Goal: Task Accomplishment & Management: Use online tool/utility

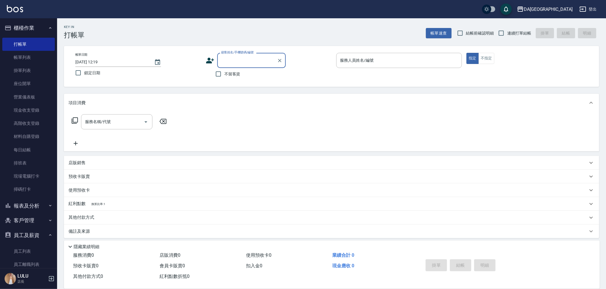
click at [224, 78] on label "不留客資" at bounding box center [226, 74] width 28 height 12
click at [224, 78] on input "不留客資" at bounding box center [218, 74] width 12 height 12
checkbox input "true"
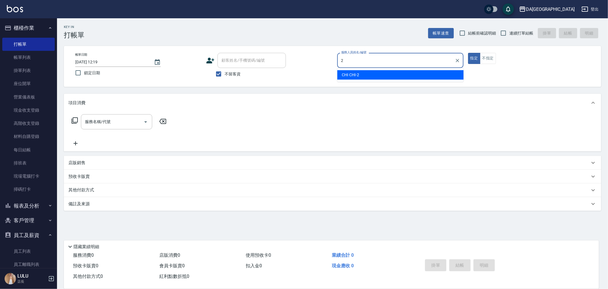
type input "2"
type button "true"
type input "CHI CHI-2"
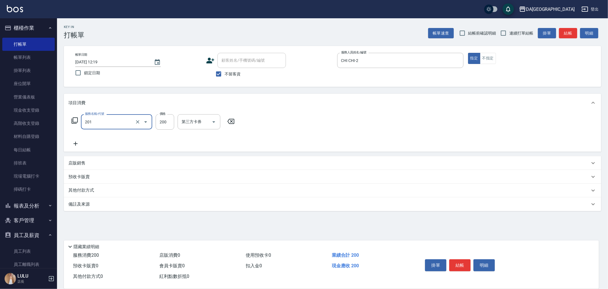
type input "洗髮(201)"
type input "300"
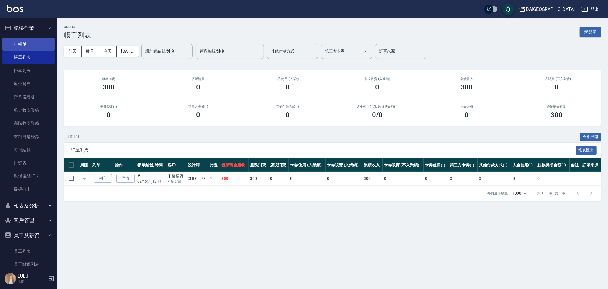
click at [28, 43] on link "打帳單" at bounding box center [28, 44] width 52 height 13
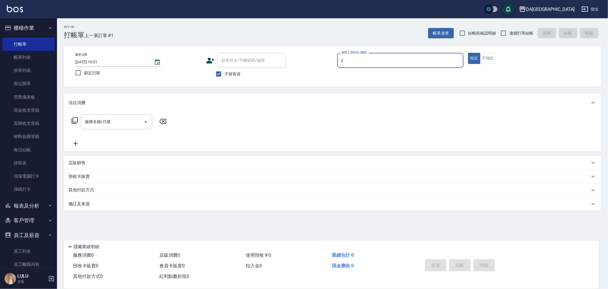
type input "CHI CHI-2"
type button "true"
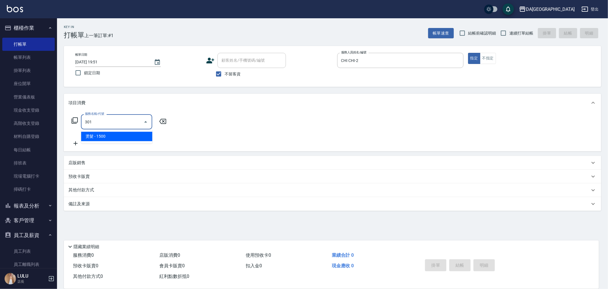
type input "燙髮(301)"
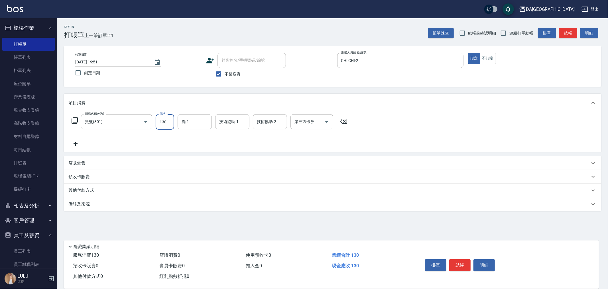
type input "1300"
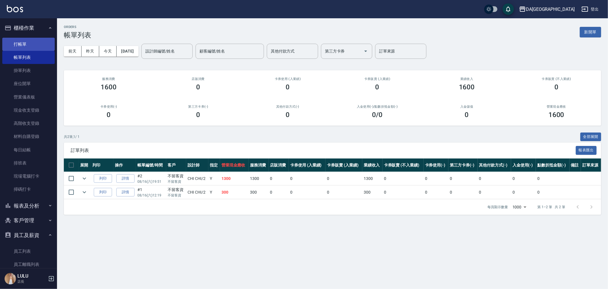
click at [29, 48] on link "打帳單" at bounding box center [28, 44] width 52 height 13
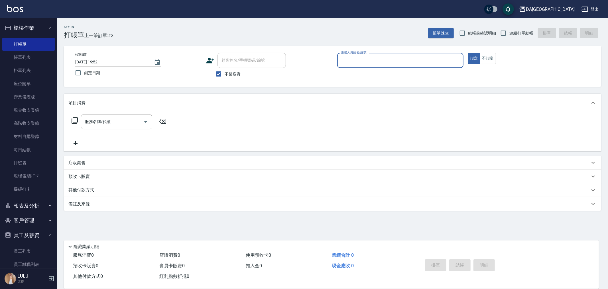
click at [510, 34] on span "連續打單結帳" at bounding box center [522, 33] width 24 height 6
click at [510, 34] on input "連續打單結帳" at bounding box center [504, 33] width 12 height 12
checkbox input "true"
click at [423, 63] on input "服務人員姓名/編號" at bounding box center [400, 60] width 121 height 10
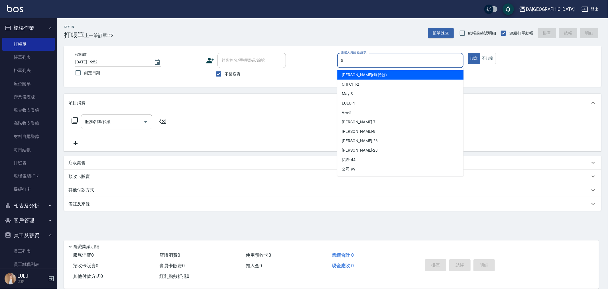
type input "Vivi-5"
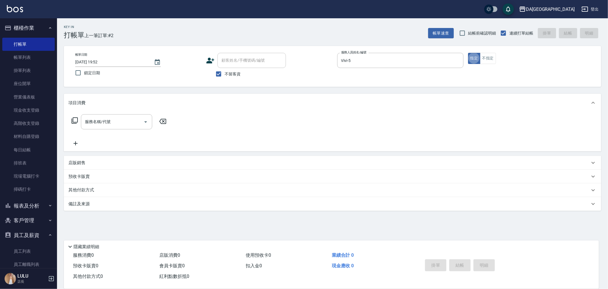
type button "true"
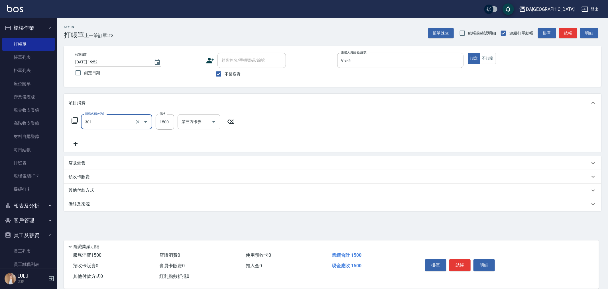
type input "燙髮(301)"
type input "2400"
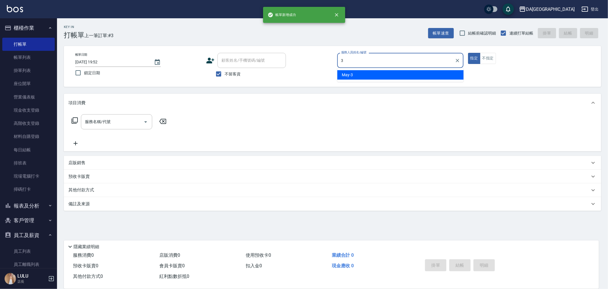
type input "May-3"
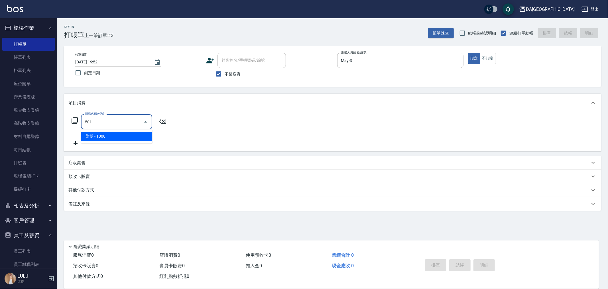
type input "染髮(501)"
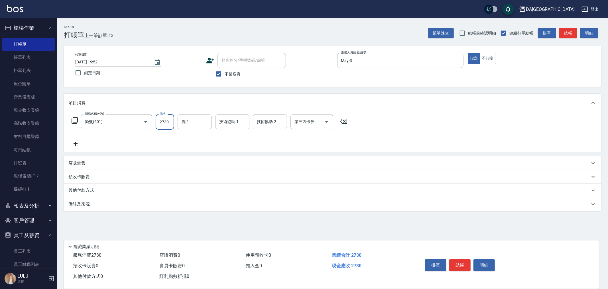
type input "2730"
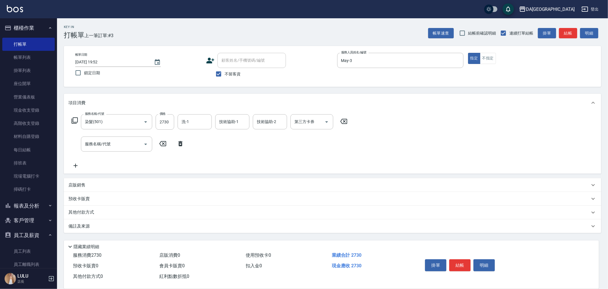
click at [78, 183] on p "店販銷售" at bounding box center [76, 185] width 17 height 6
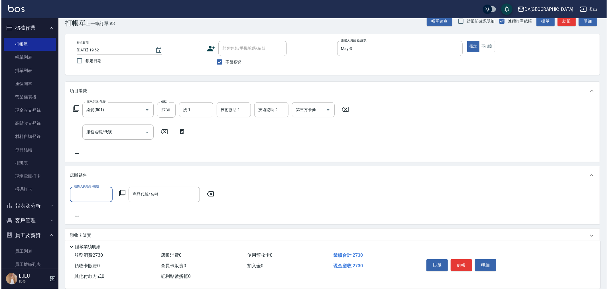
scroll to position [47, 0]
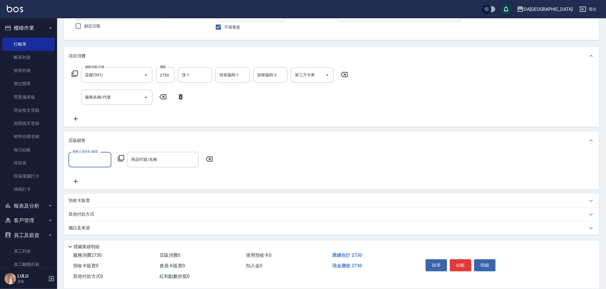
click at [85, 155] on input "服務人員姓名/編號" at bounding box center [90, 159] width 38 height 10
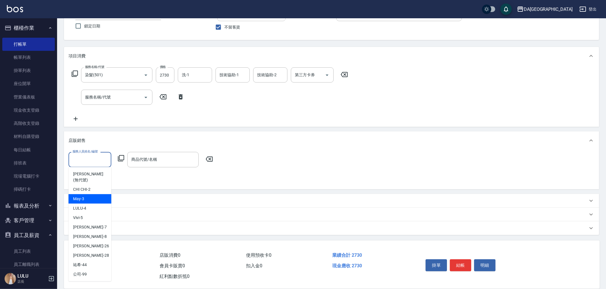
click at [89, 197] on div "May -3" at bounding box center [89, 198] width 43 height 9
type input "May-3"
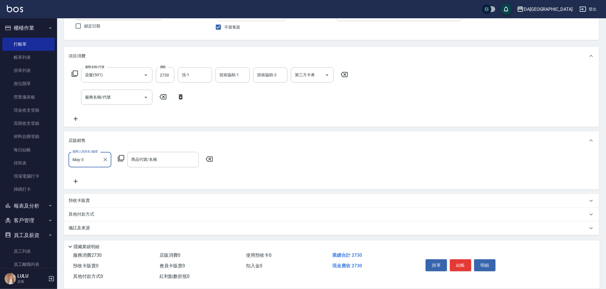
click at [117, 160] on div "服務人員姓名/編號 May-3 服務人員姓名/編號 商品代號/名稱 商品代號/名稱" at bounding box center [142, 159] width 148 height 15
click at [118, 159] on icon at bounding box center [121, 158] width 6 height 6
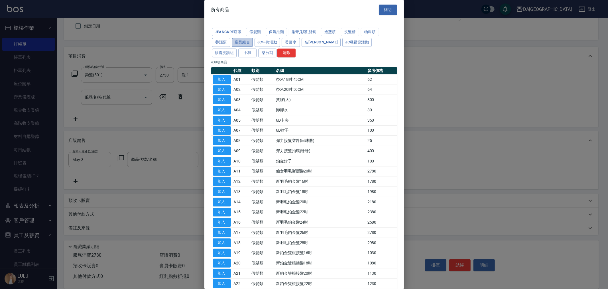
click at [235, 42] on button "產品組合" at bounding box center [242, 42] width 21 height 9
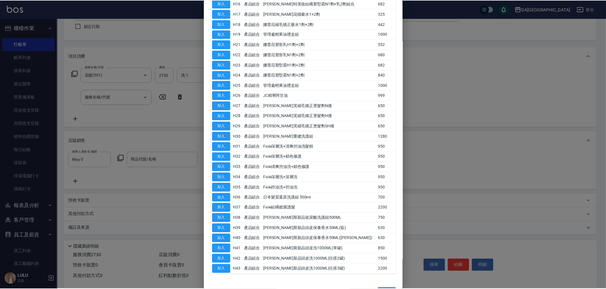
scroll to position [195, 0]
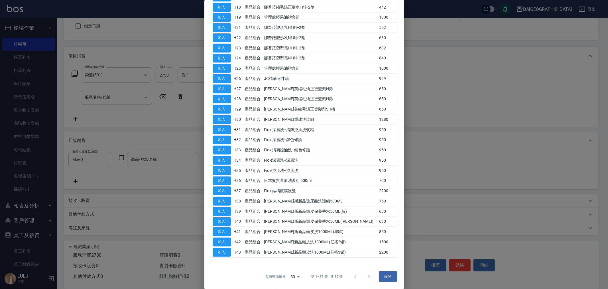
click at [227, 201] on button "加入" at bounding box center [222, 201] width 18 height 9
type input "[PERSON_NAME]斯新品玻尿酸洗護組500ML"
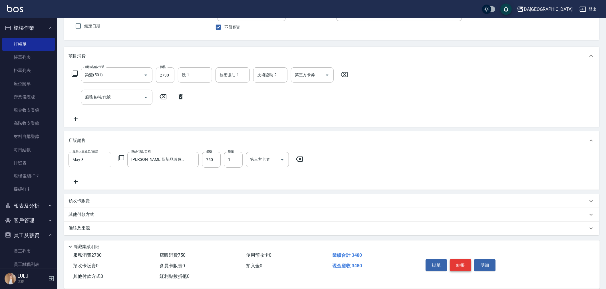
click at [465, 262] on button "結帳" at bounding box center [460, 265] width 21 height 12
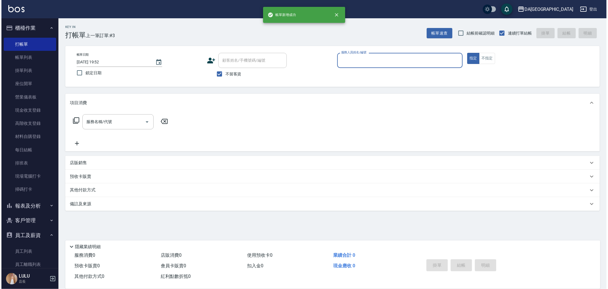
scroll to position [0, 0]
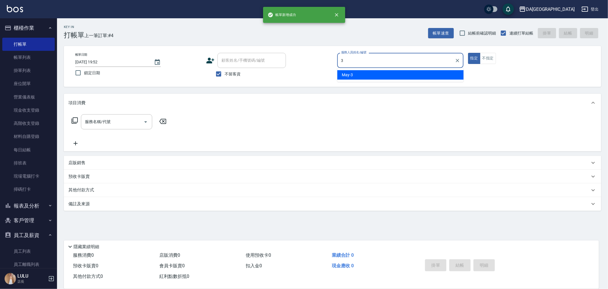
type input "May-3"
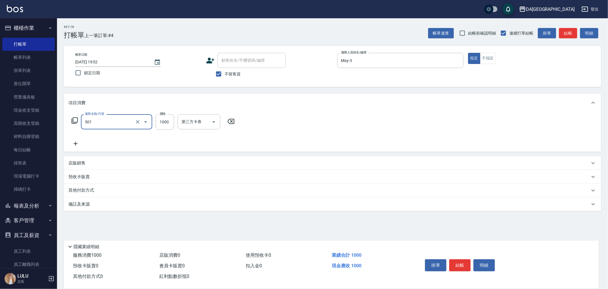
type input "染髮(501)"
type input "1230"
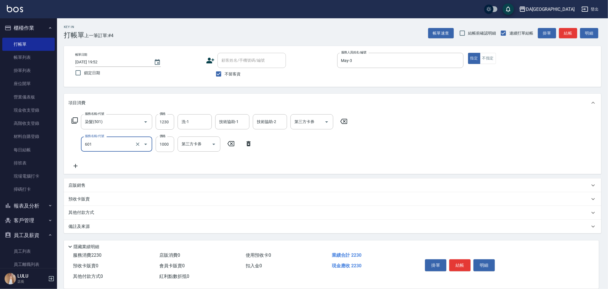
type input "自備護髮(1000上)(601)"
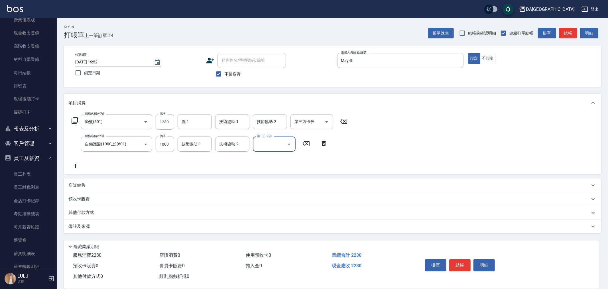
scroll to position [150, 0]
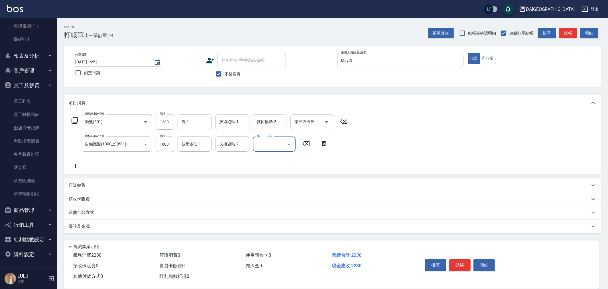
click at [88, 185] on div "店販銷售" at bounding box center [329, 185] width 522 height 6
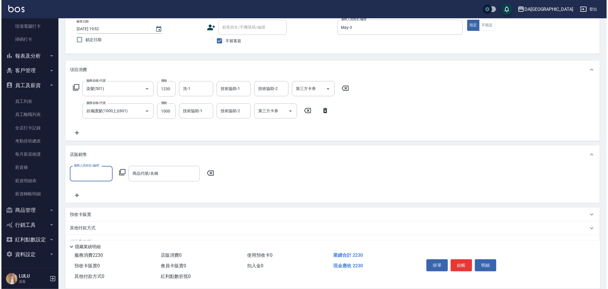
scroll to position [35, 0]
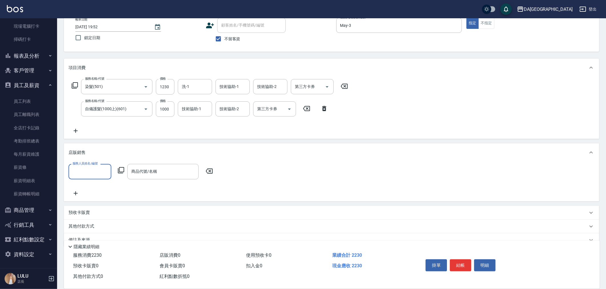
click at [84, 166] on input "服務人員姓名/編號" at bounding box center [90, 171] width 38 height 10
click at [93, 207] on div "May -3" at bounding box center [89, 210] width 43 height 9
type input "May-3"
click at [120, 170] on icon at bounding box center [121, 170] width 7 height 7
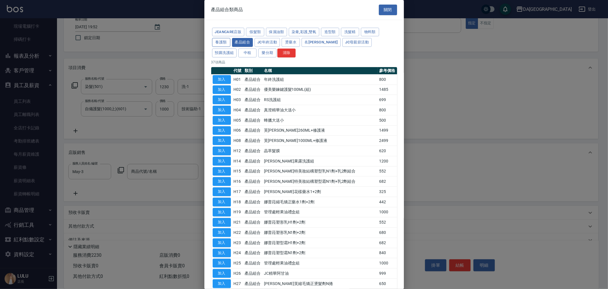
click at [220, 42] on button "養護類" at bounding box center [221, 42] width 18 height 9
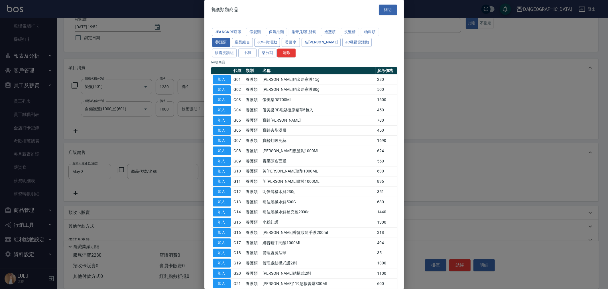
drag, startPoint x: 248, startPoint y: 41, endPoint x: 255, endPoint y: 46, distance: 9.1
click at [249, 42] on button "產品組合" at bounding box center [242, 42] width 21 height 9
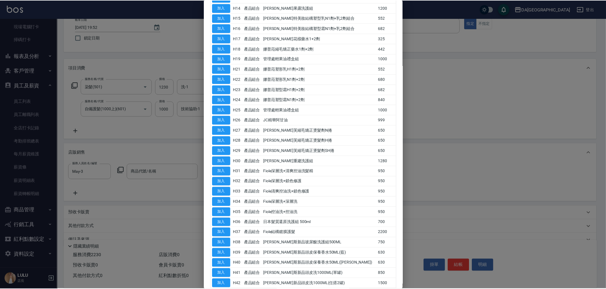
scroll to position [195, 0]
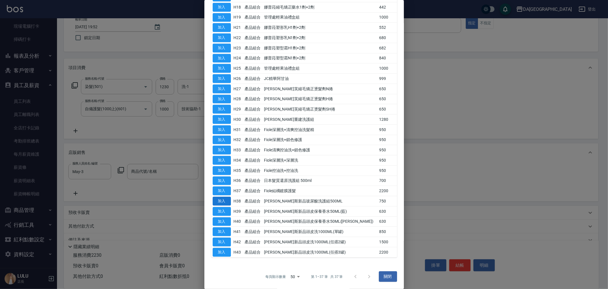
click at [227, 199] on button "加入" at bounding box center [222, 201] width 18 height 9
type input "[PERSON_NAME]斯新品玻尿酸洗護組500ML"
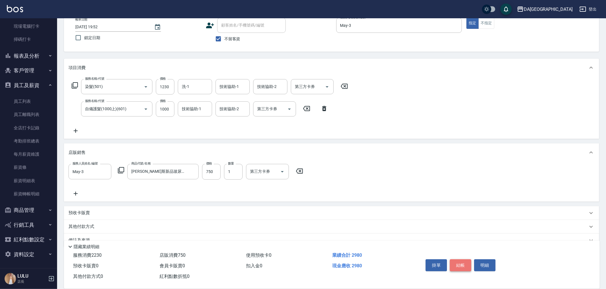
click at [457, 263] on button "結帳" at bounding box center [460, 265] width 21 height 12
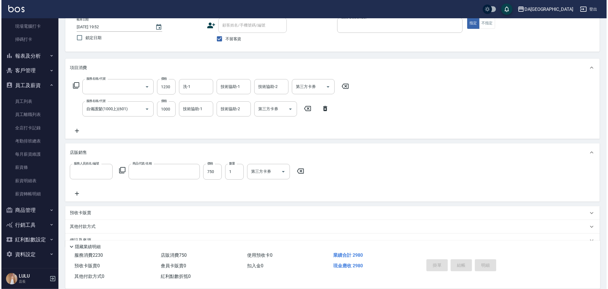
scroll to position [0, 0]
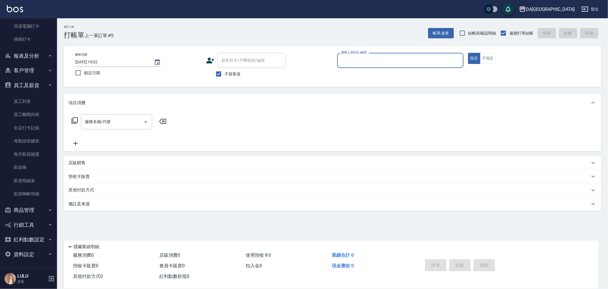
type input "2"
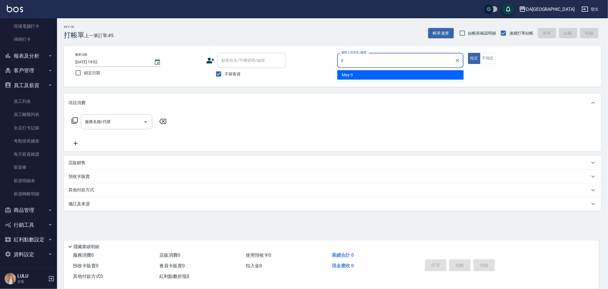
type input "May-3"
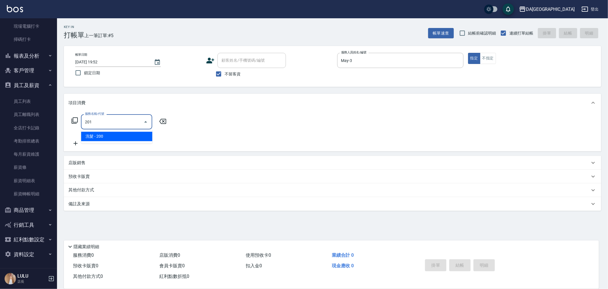
type input "洗髮(201)"
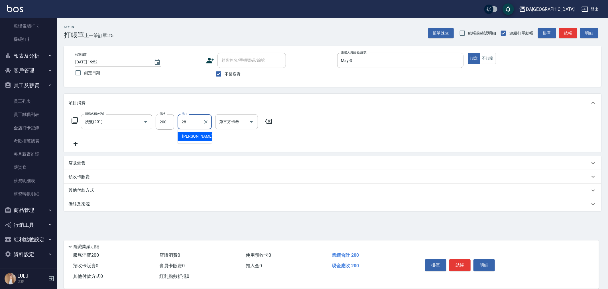
type input "[PERSON_NAME]-28"
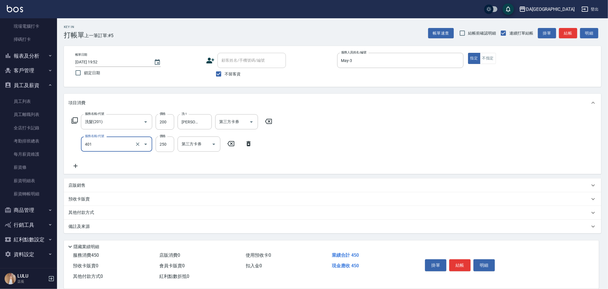
type input "剪髮(401)"
type input "400"
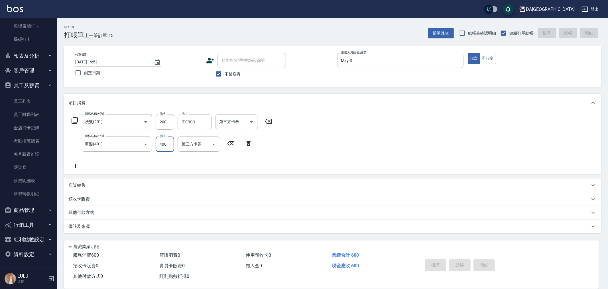
type input "[DATE] 19:53"
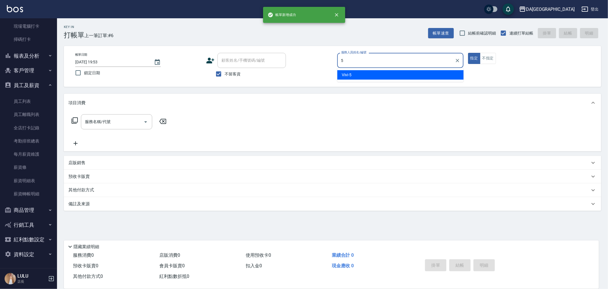
type input "Vivi-5"
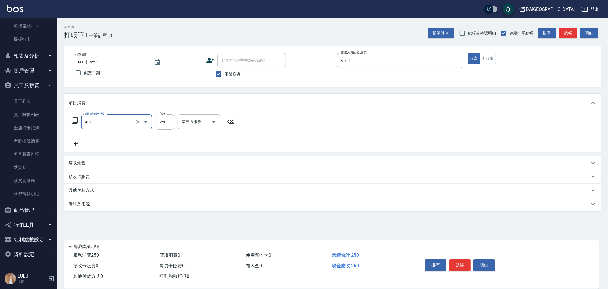
type input "剪髮(401)"
type input "400"
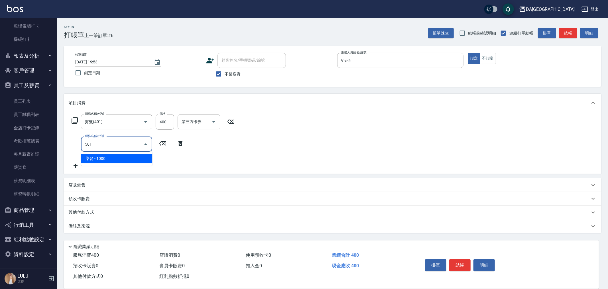
type input "染髮(501)"
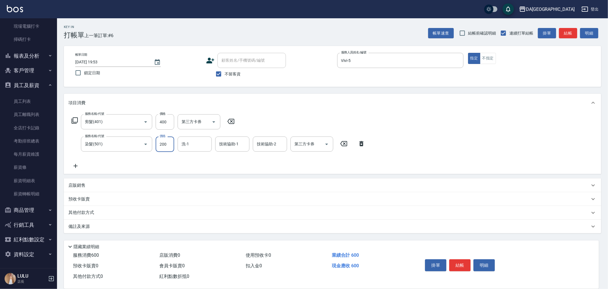
type input "2000"
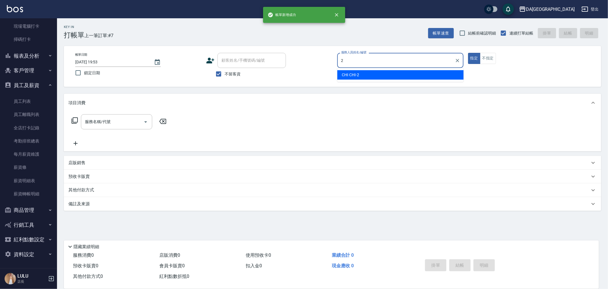
type input "CHI CHI-2"
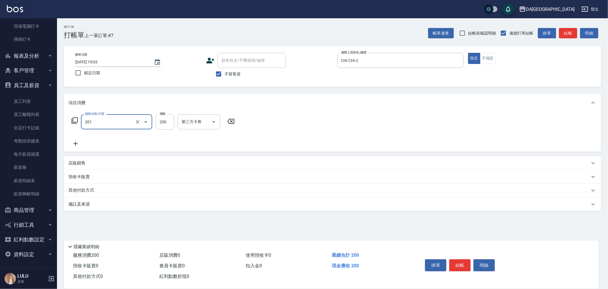
type input "洗髮(201)"
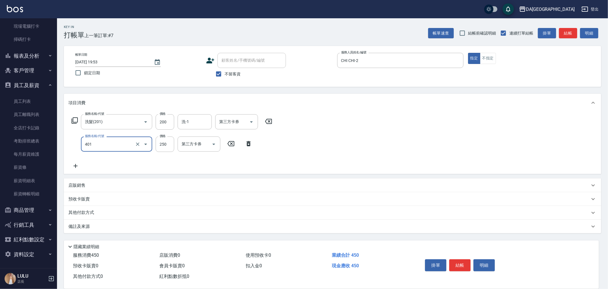
type input "剪髮(401)"
type input "45"
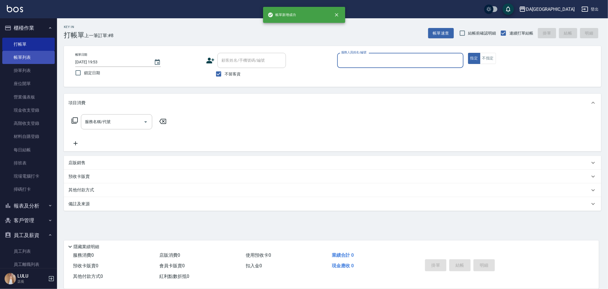
click at [30, 52] on link "帳單列表" at bounding box center [28, 57] width 52 height 13
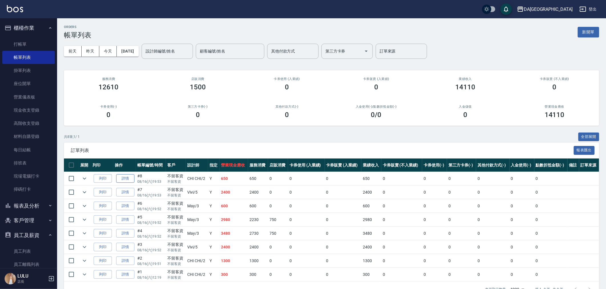
click at [132, 175] on link "詳情" at bounding box center [125, 178] width 18 height 9
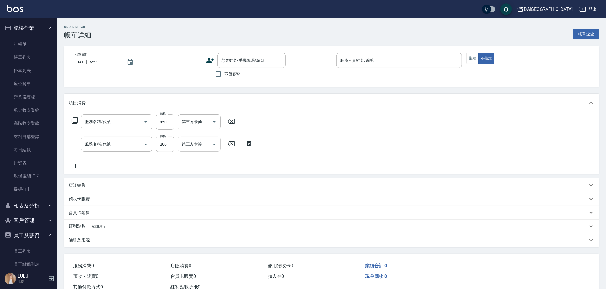
checkbox input "true"
type input "CHI CHI-2"
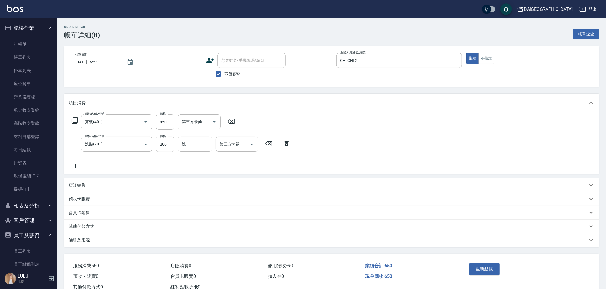
type input "剪髮(401)"
type input "洗髮(201)"
click at [488, 270] on button "重新結帳" at bounding box center [484, 269] width 30 height 12
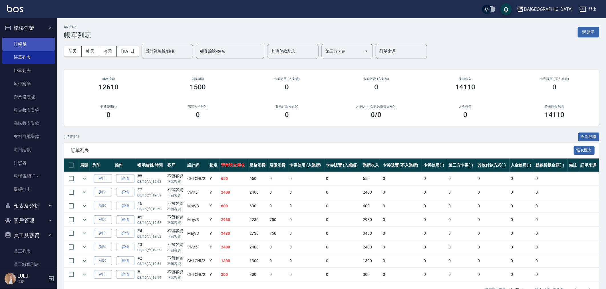
click at [16, 39] on link "打帳單" at bounding box center [28, 44] width 52 height 13
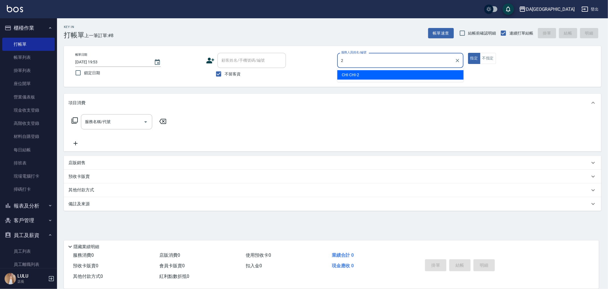
type input "CHI CHI-2"
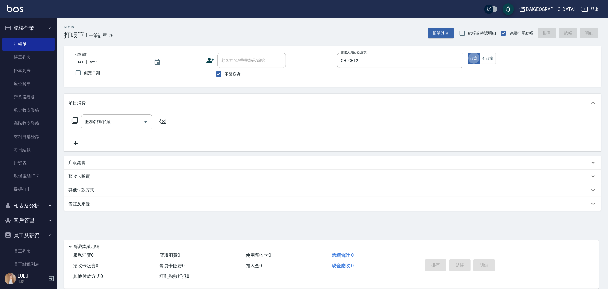
type button "true"
type input "洗髮(201)"
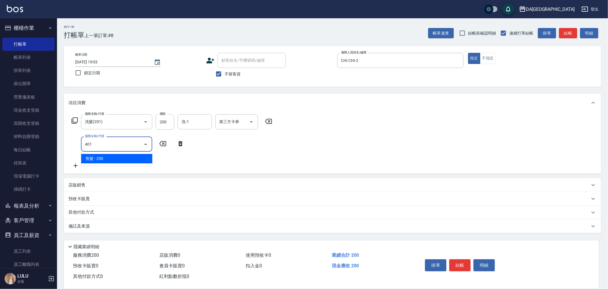
type input "剪髮(401)"
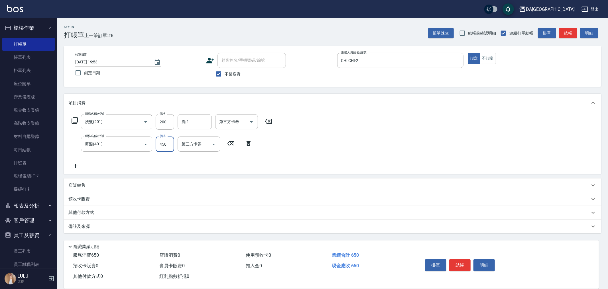
type input "450"
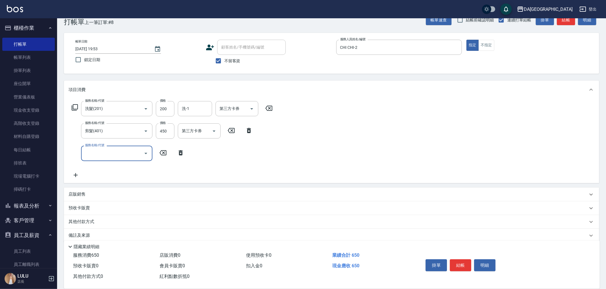
scroll to position [21, 0]
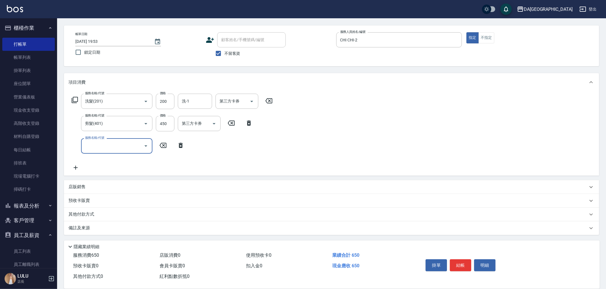
click at [92, 188] on div "店販銷售" at bounding box center [327, 187] width 519 height 6
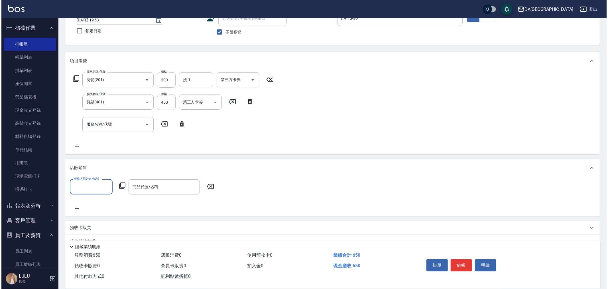
scroll to position [45, 0]
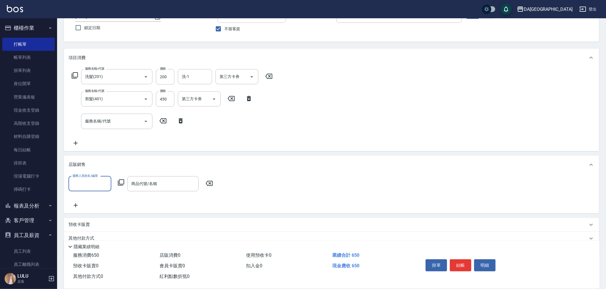
click at [92, 188] on input "服務人員姓名/編號" at bounding box center [90, 184] width 38 height 10
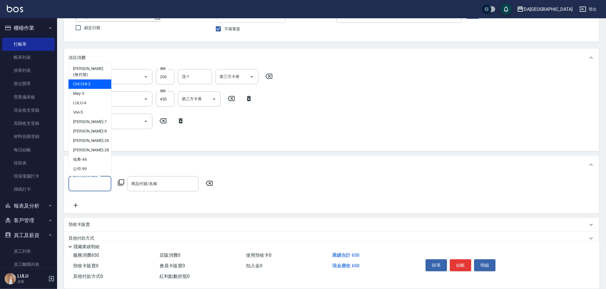
click at [80, 84] on span "CHI CHI -2" at bounding box center [81, 84] width 17 height 6
type input "CHI CHI-2"
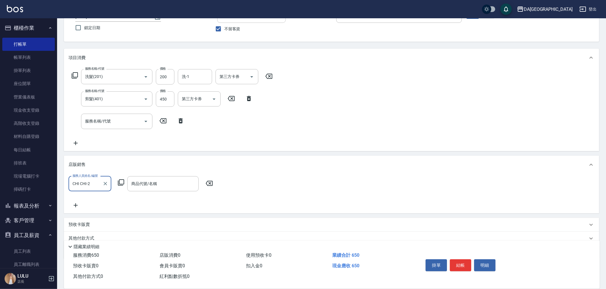
click at [123, 181] on icon at bounding box center [121, 182] width 7 height 7
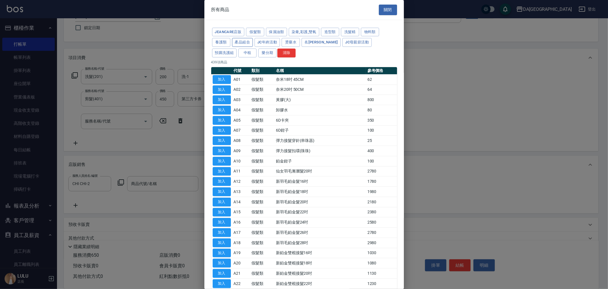
click at [246, 44] on button "產品組合" at bounding box center [242, 42] width 21 height 9
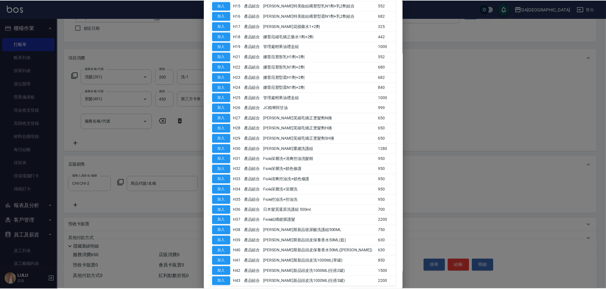
scroll to position [195, 0]
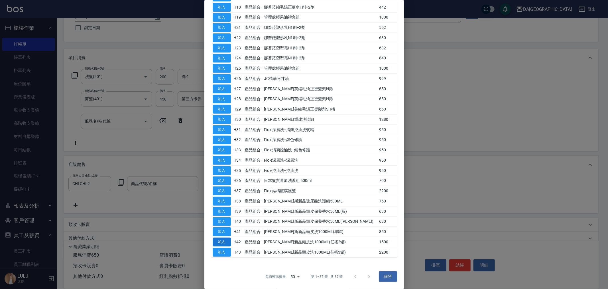
click at [224, 242] on button "加入" at bounding box center [222, 241] width 18 height 9
type input "[PERSON_NAME]新品頭皮洗1000ML(任搭2罐)"
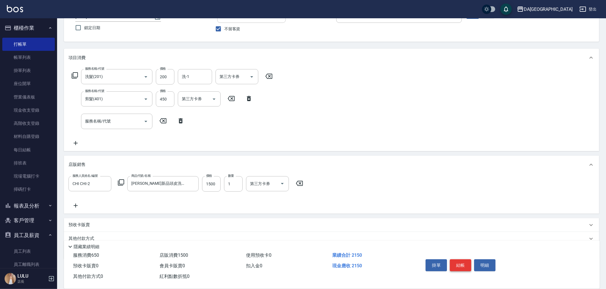
click at [458, 264] on button "結帳" at bounding box center [460, 265] width 21 height 12
type input "[DATE] 19:54"
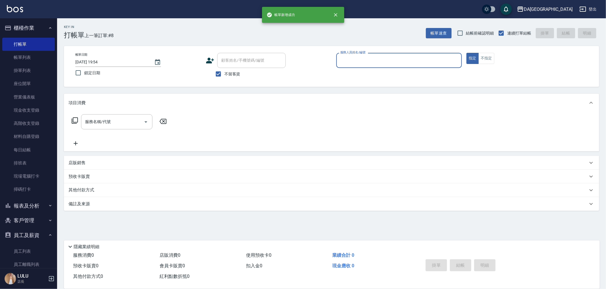
scroll to position [0, 0]
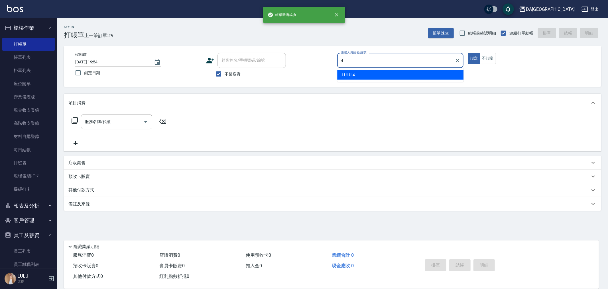
type input "LULU-4"
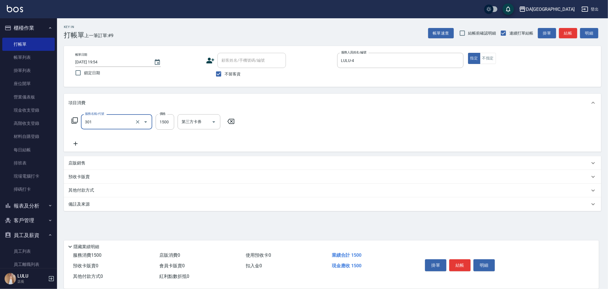
type input "燙髮(301)"
type input "1800"
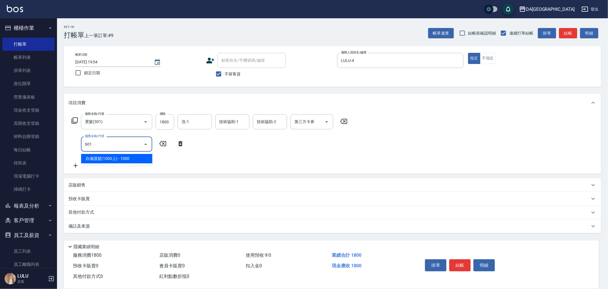
type input "自備護髮(1000上)(601)"
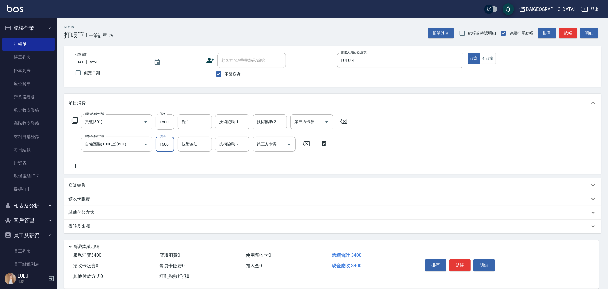
type input "1600"
type input "[PERSON_NAME]-28"
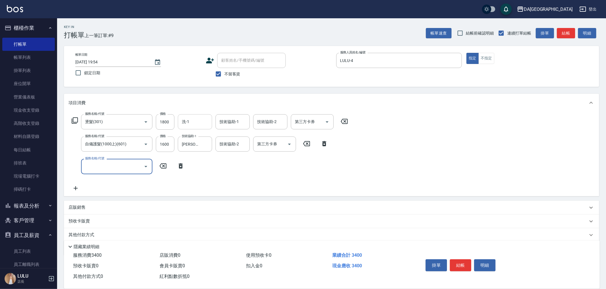
click at [183, 119] on div "洗-1 洗-1" at bounding box center [195, 121] width 34 height 15
type input "[PERSON_NAME]-28"
click at [456, 262] on button "結帳" at bounding box center [460, 265] width 21 height 12
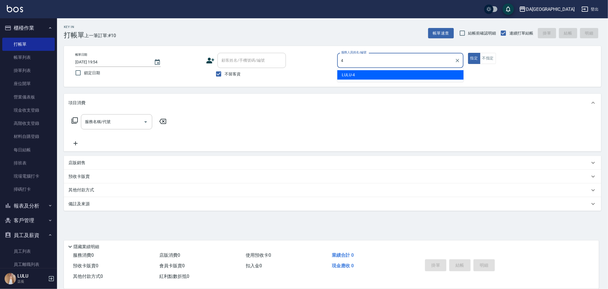
type input "LULU-4"
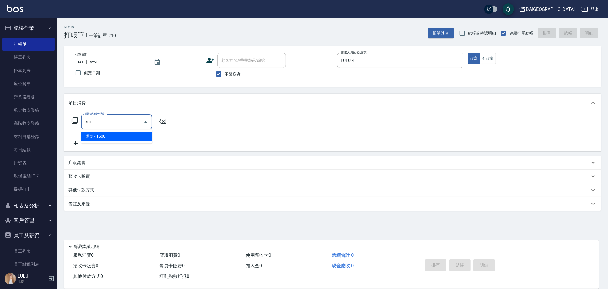
type input "燙髮(301)"
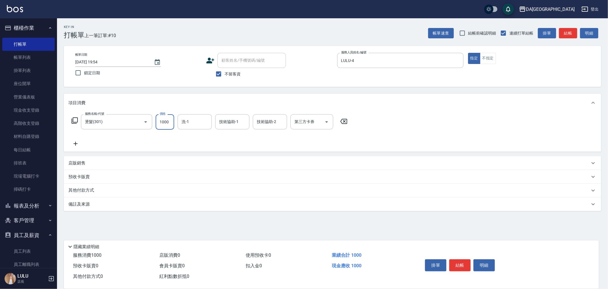
type input "1000"
type input "[PERSON_NAME]-28"
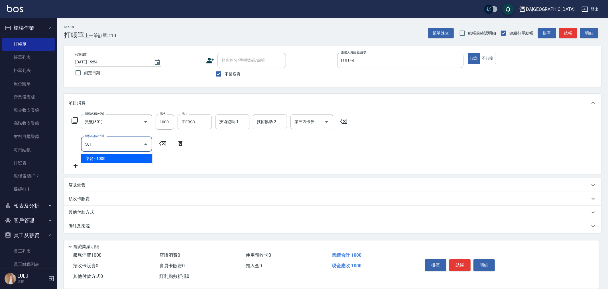
type input "染髮(501)"
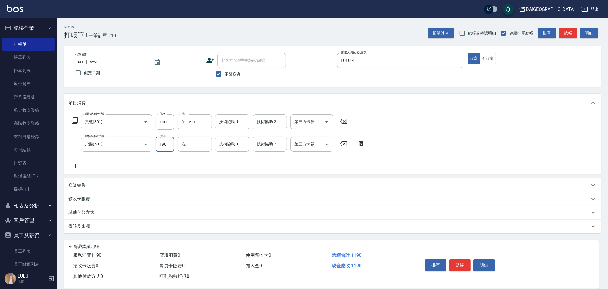
click at [162, 143] on input "190" at bounding box center [165, 143] width 19 height 15
type input "1900"
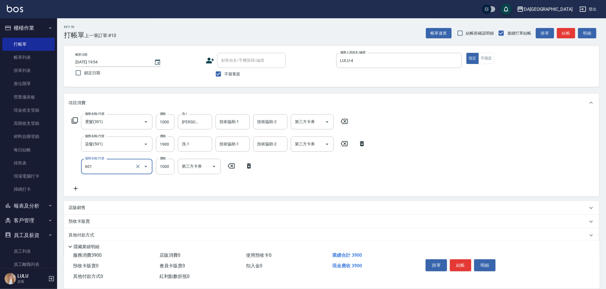
type input "自備護髮(1000上)(601)"
type input "1600"
type input "[PERSON_NAME]-28"
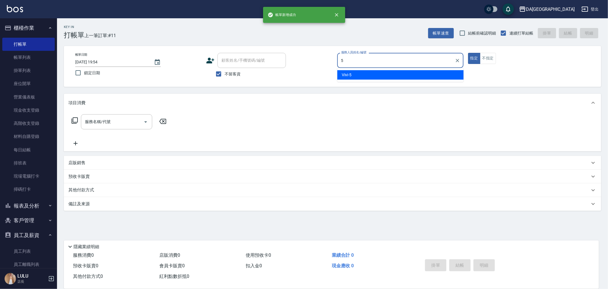
type input "Vivi-5"
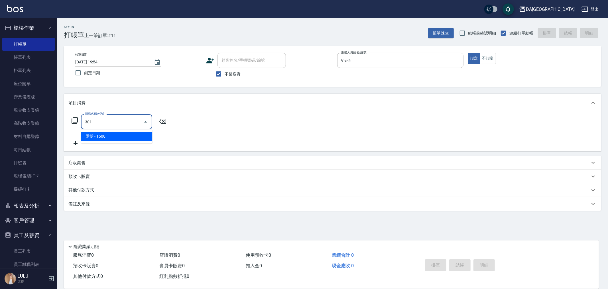
type input "燙髮(301)"
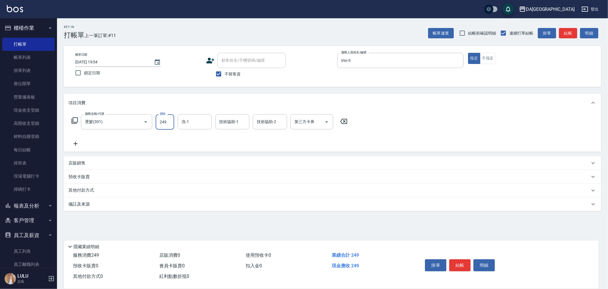
type input "2490"
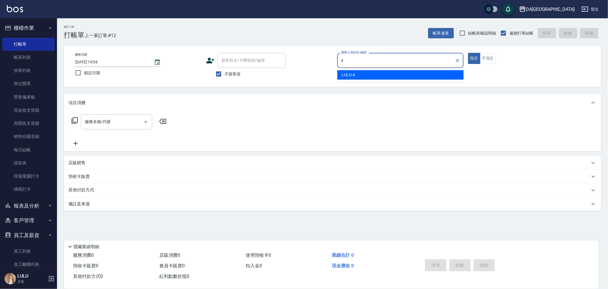
type input "LULU-4"
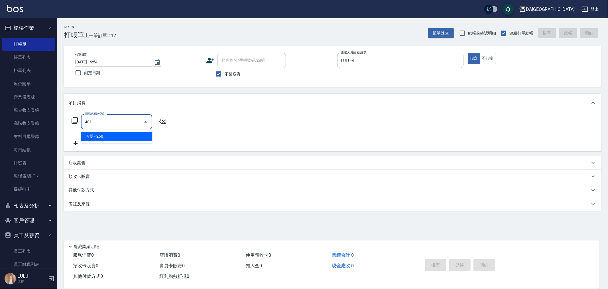
type input "剪髮(401)"
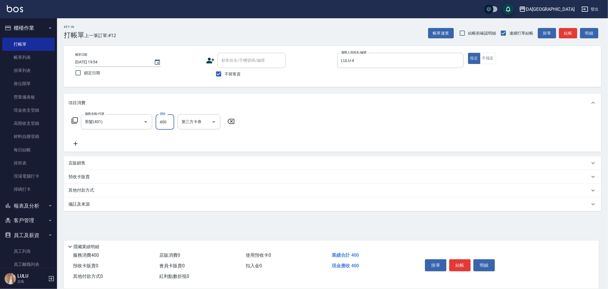
type input "400"
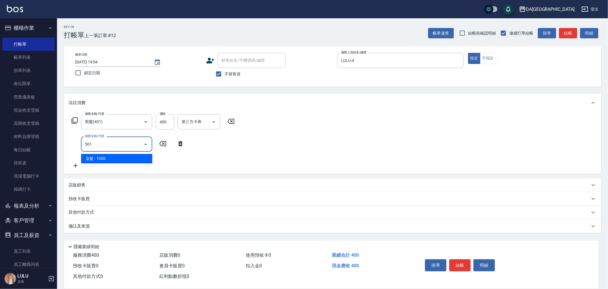
type input "染髮(501)"
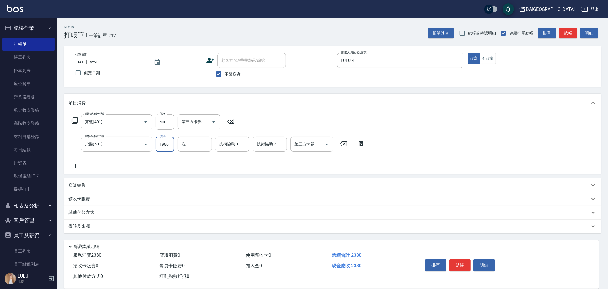
type input "1980"
type input "[PERSON_NAME]-28"
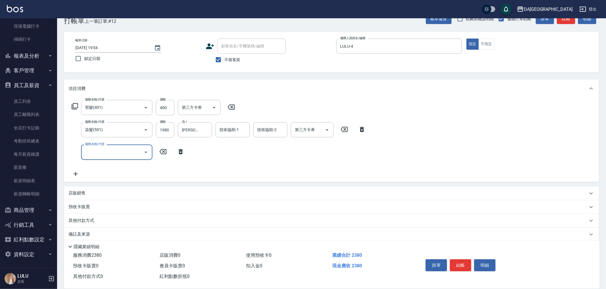
scroll to position [21, 0]
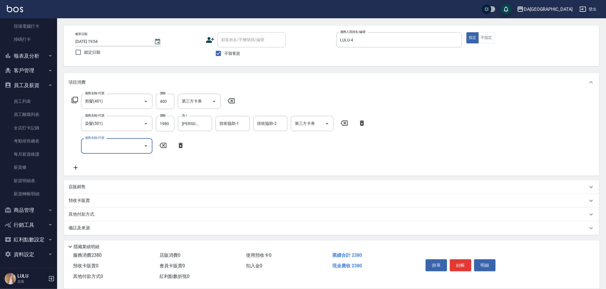
click at [84, 211] on p "其他付款方式" at bounding box center [82, 214] width 29 height 6
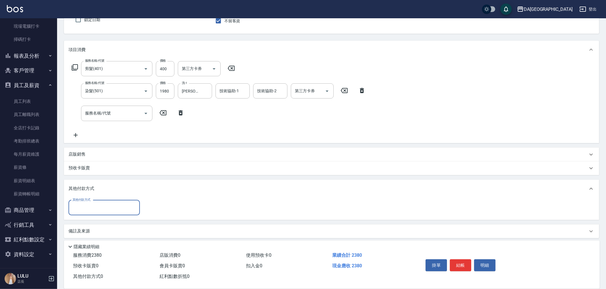
scroll to position [56, 0]
click at [104, 207] on input "其他付款方式" at bounding box center [104, 205] width 66 height 10
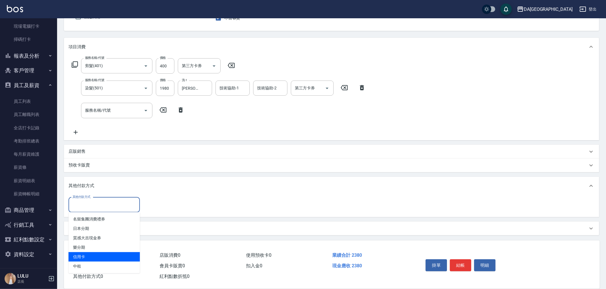
click at [90, 253] on span "信用卡" at bounding box center [103, 256] width 71 height 9
type input "信用卡"
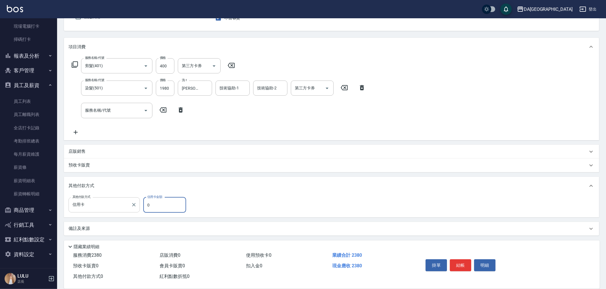
drag, startPoint x: 172, startPoint y: 205, endPoint x: 80, endPoint y: 206, distance: 92.4
click at [80, 206] on div "其他付款方式 信用卡 其他付款方式 信用卡金額 0 信用卡金額" at bounding box center [128, 204] width 121 height 15
type input "2380"
click at [469, 264] on button "結帳" at bounding box center [460, 265] width 21 height 12
type input "[DATE] 19:55"
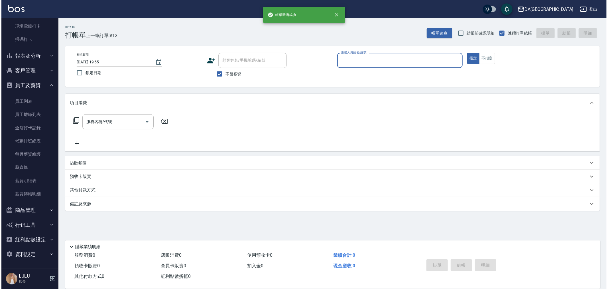
scroll to position [0, 0]
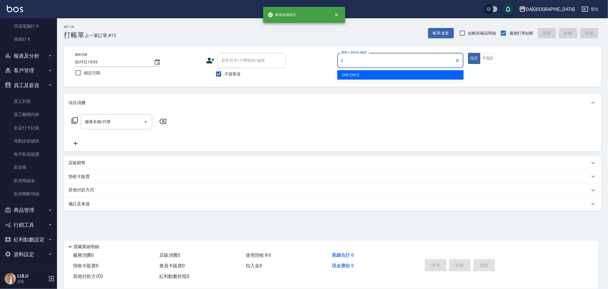
type input "CHI CHI-2"
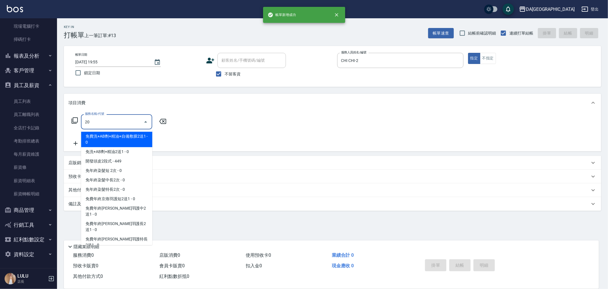
type input "201"
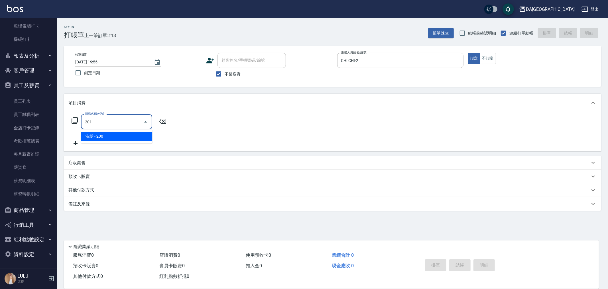
type input "洗髮(201)"
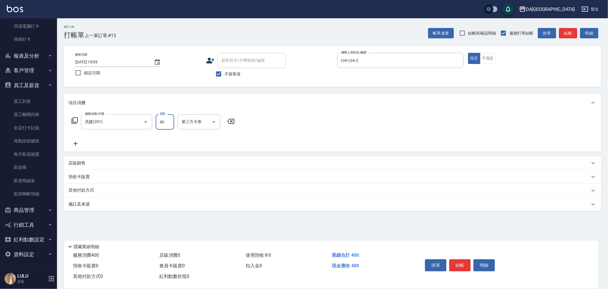
type input "400"
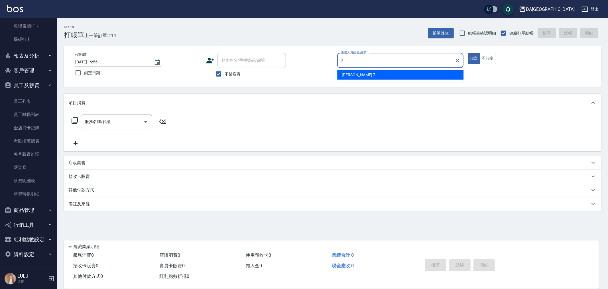
type input "Mimi-7"
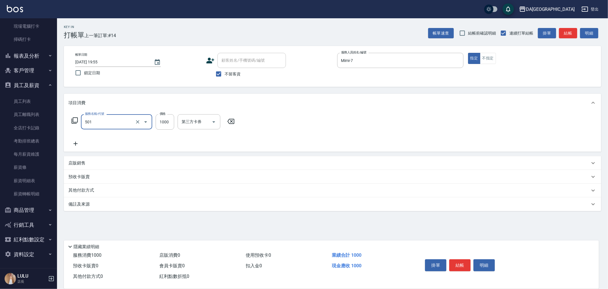
type input "染髮(501)"
type input "1600"
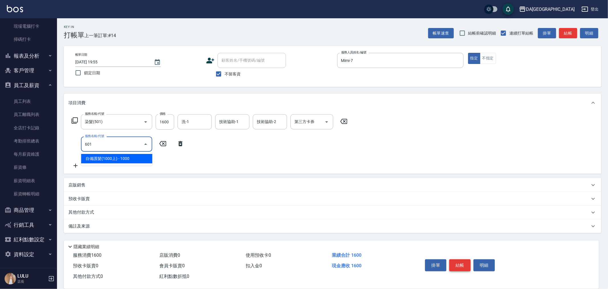
type input "自備護髮(1000上)(601)"
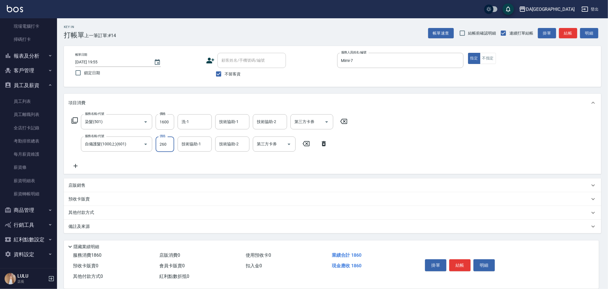
type input "2600"
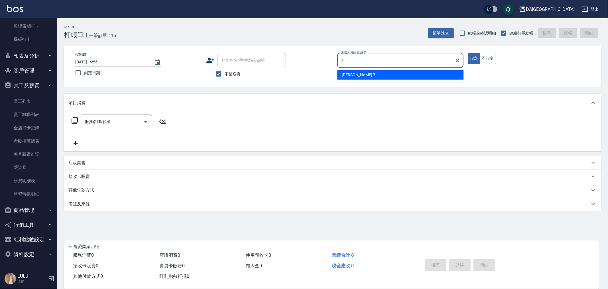
type input "Mimi-7"
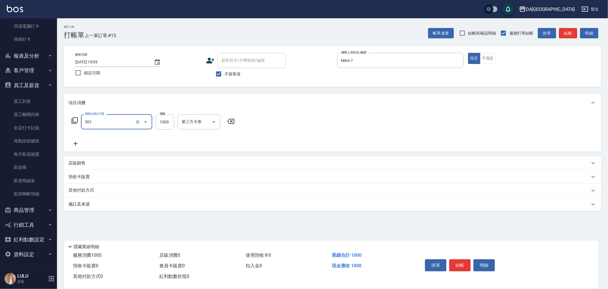
type input "染髮(501)"
type input "2380"
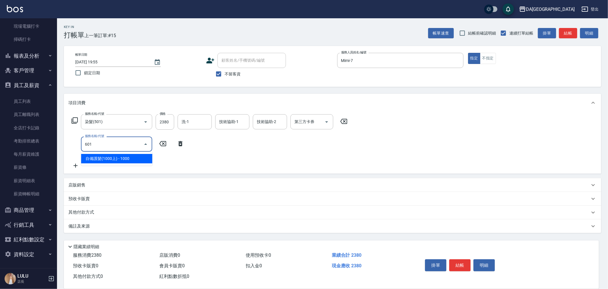
type input "自備護髮(1000上)(601)"
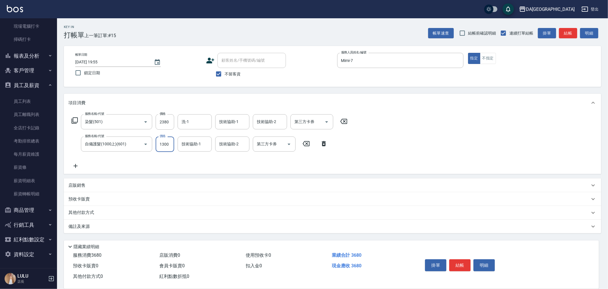
type input "1300"
click at [81, 209] on div "其他付款方式" at bounding box center [333, 213] width 538 height 14
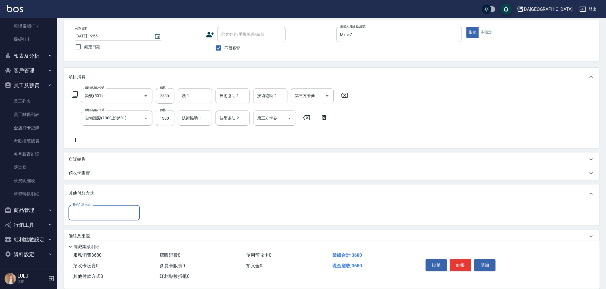
scroll to position [26, 0]
click at [82, 213] on input "其他付款方式" at bounding box center [104, 212] width 66 height 10
click at [85, 260] on span "信用卡" at bounding box center [103, 264] width 71 height 9
type input "信用卡"
drag, startPoint x: 162, startPoint y: 213, endPoint x: 121, endPoint y: 218, distance: 40.8
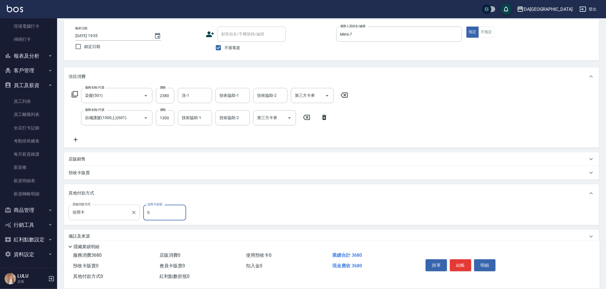
click at [136, 213] on div "其他付款方式 信用卡 其他付款方式 信用卡金額 0 信用卡金額" at bounding box center [128, 212] width 121 height 15
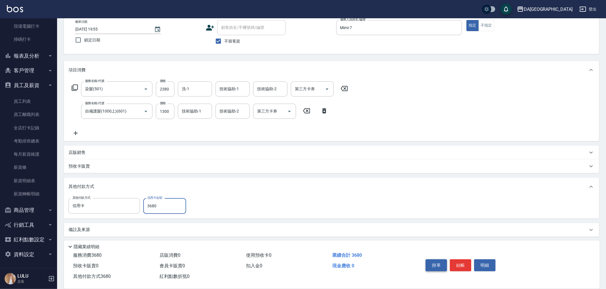
scroll to position [35, 0]
type input "3680"
click at [455, 263] on button "結帳" at bounding box center [460, 265] width 21 height 12
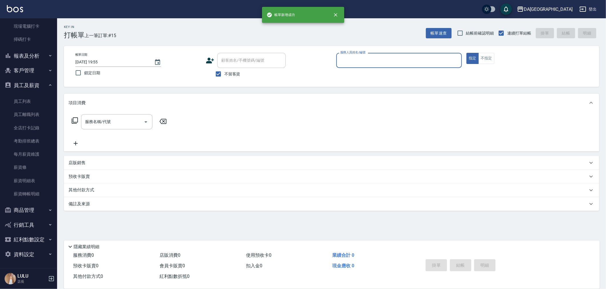
scroll to position [0, 0]
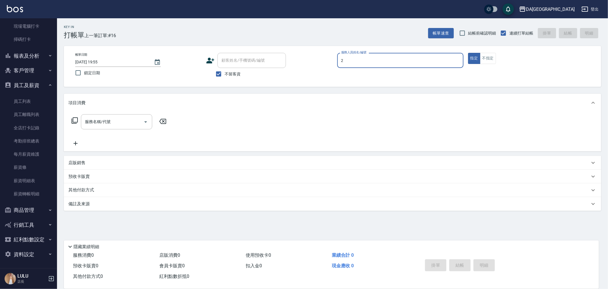
type input "CHI CHI-2"
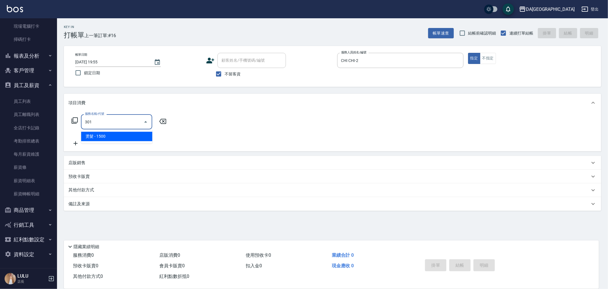
type input "燙髮(301)"
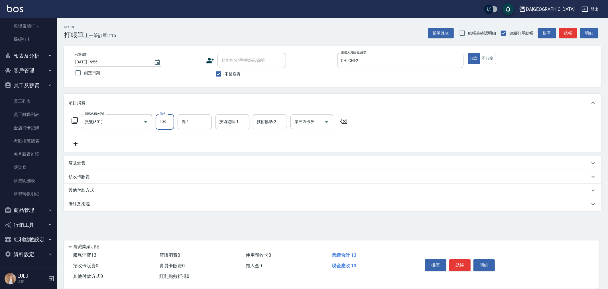
type input "1399"
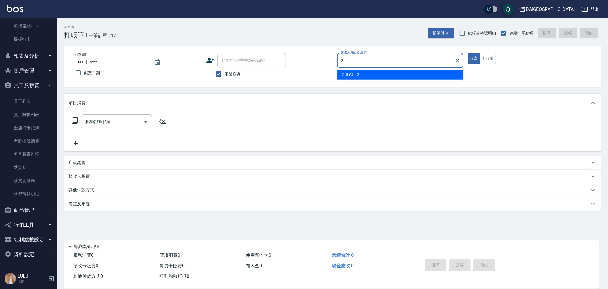
type input "CHI CHI-2"
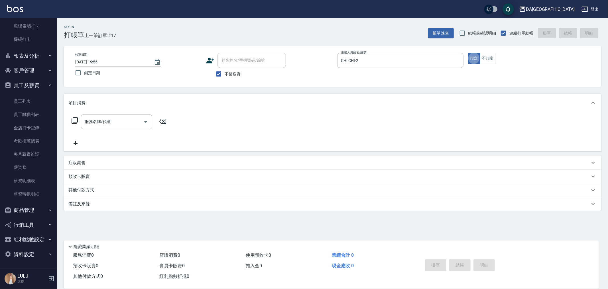
click at [231, 76] on span "不留客資" at bounding box center [233, 74] width 16 height 6
click at [225, 76] on input "不留客資" at bounding box center [219, 74] width 12 height 12
checkbox input "false"
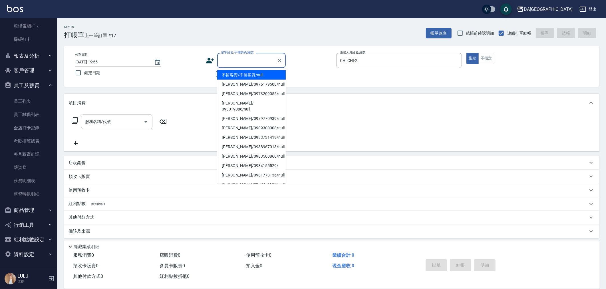
click at [240, 61] on input "顧客姓名/手機號碼/編號" at bounding box center [247, 60] width 55 height 10
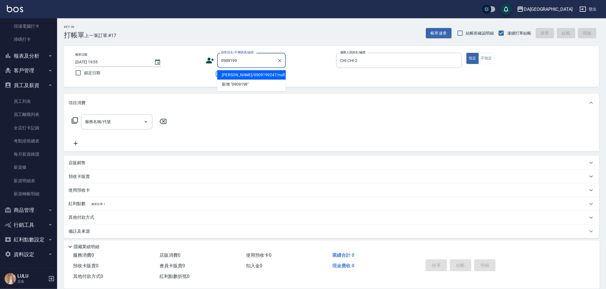
type input "[PERSON_NAME]/0909199247/null"
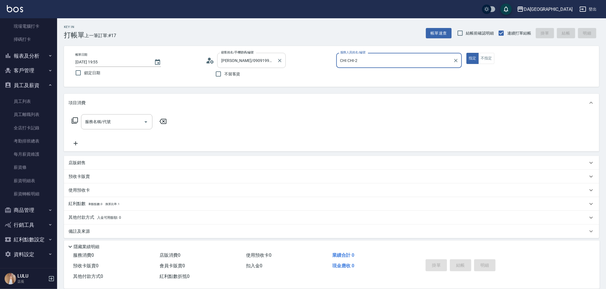
click at [466, 53] on button "指定" at bounding box center [472, 58] width 12 height 11
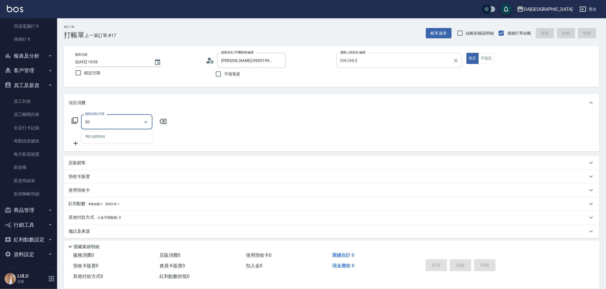
type input "301"
type input "150"
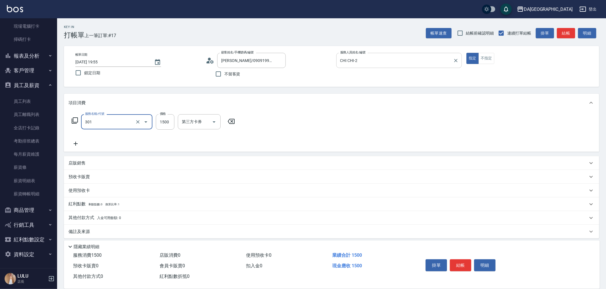
type input "燙髮(301)"
type input "0"
type input "25"
type input "20"
type input "252"
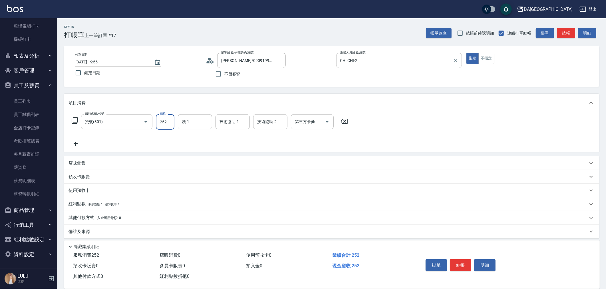
type input "250"
type input "2520"
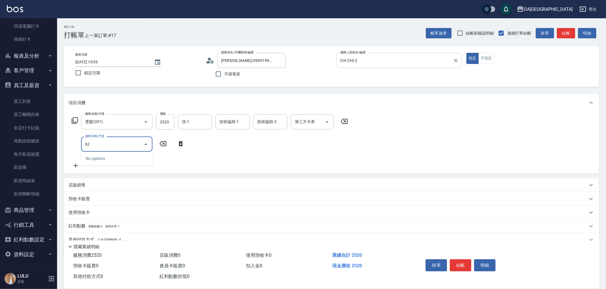
type input "623"
type input "300"
type input "自備護髮(1000下)(623)"
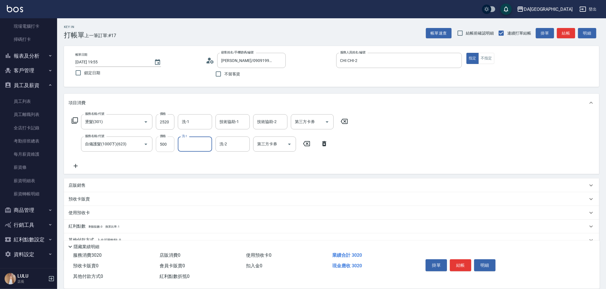
click at [163, 149] on input "500" at bounding box center [165, 143] width 19 height 15
type input "9"
type input "260"
type input "99"
type input "350"
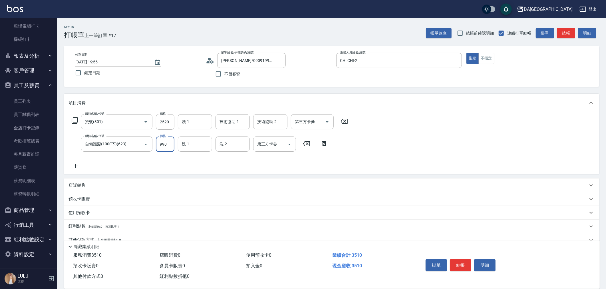
type input "99"
type input "260"
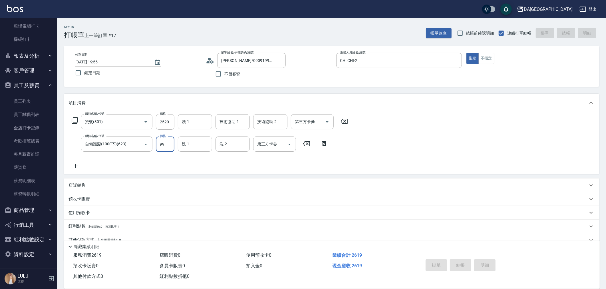
type input "[DATE] 19:56"
type input "0"
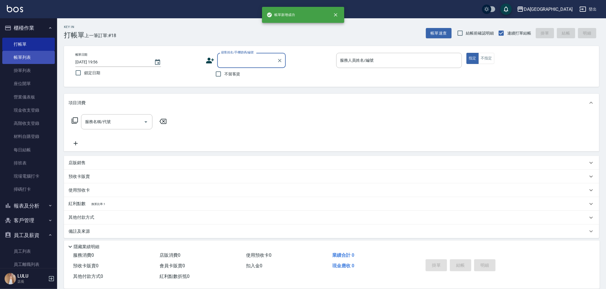
click at [33, 62] on link "帳單列表" at bounding box center [28, 57] width 52 height 13
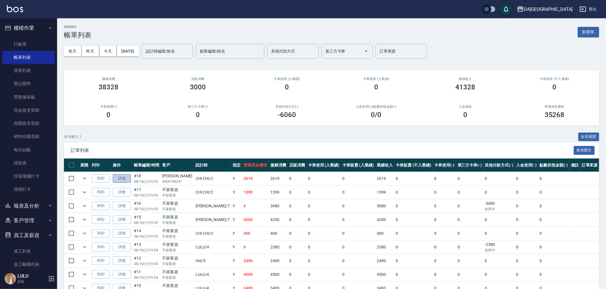
click at [118, 177] on link "詳情" at bounding box center [122, 178] width 18 height 9
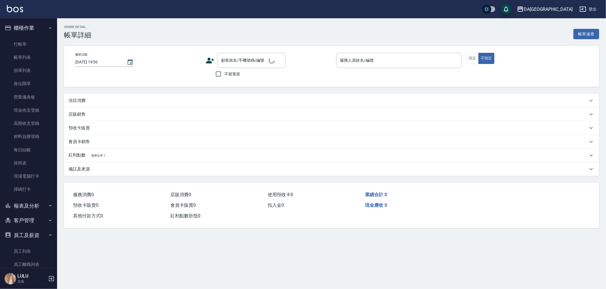
type input "[DATE] 19:55"
type input "CHI CHI-2"
type input "260"
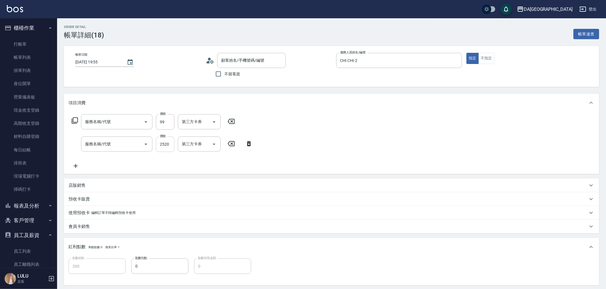
type input "自備護髮(1000下)(623)"
type input "燙髮(301)"
type input "[PERSON_NAME]/0909199247/null"
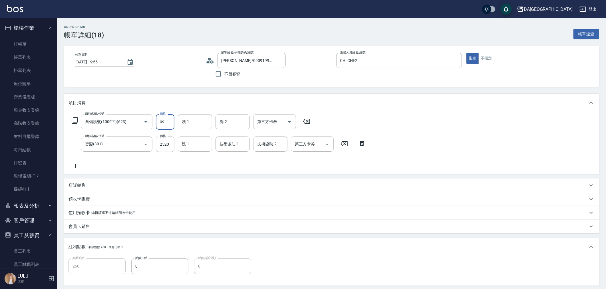
click at [170, 125] on input "99" at bounding box center [165, 121] width 19 height 15
type input "250"
type input "9"
type input "260"
type input "99"
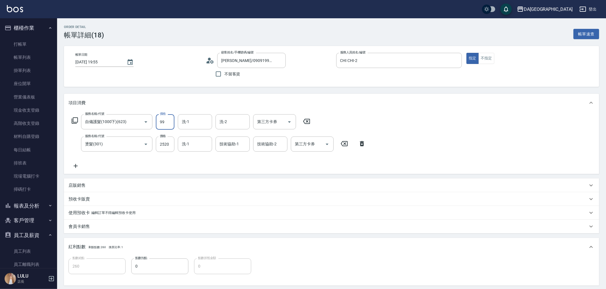
type input "350"
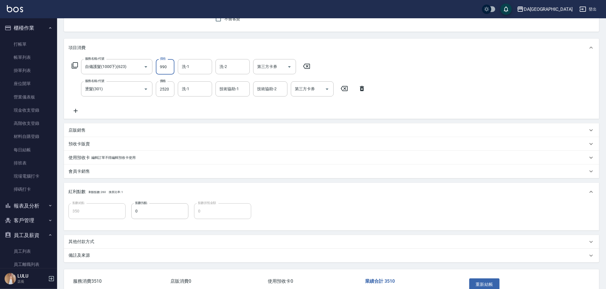
scroll to position [89, 0]
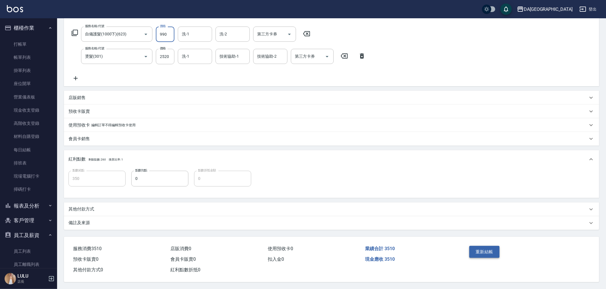
type input "990"
click at [487, 250] on button "重新結帳" at bounding box center [484, 252] width 30 height 12
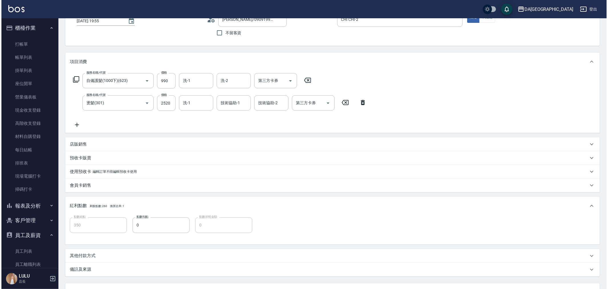
scroll to position [0, 0]
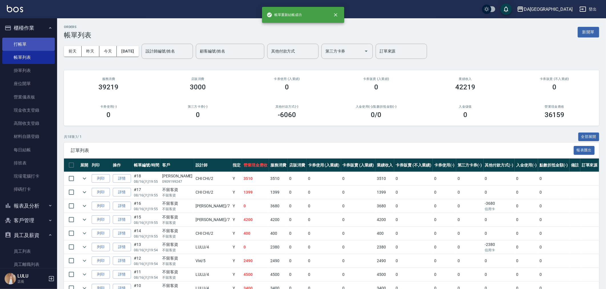
click at [25, 41] on link "打帳單" at bounding box center [28, 44] width 52 height 13
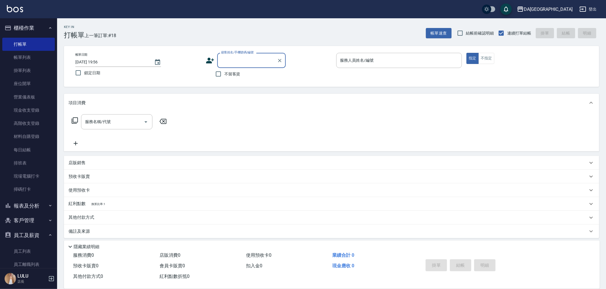
click at [230, 74] on span "不留客資" at bounding box center [232, 74] width 16 height 6
click at [224, 74] on input "不留客資" at bounding box center [218, 74] width 12 height 12
checkbox input "true"
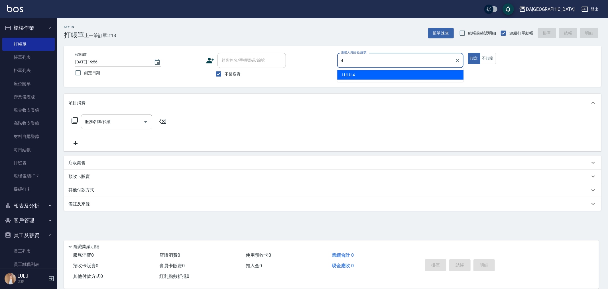
type input "LULU-4"
type button "true"
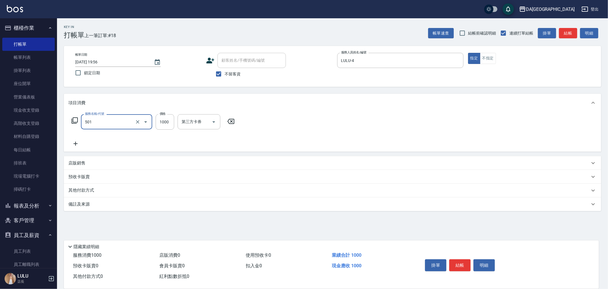
type input "染髮(501)"
type input "1680"
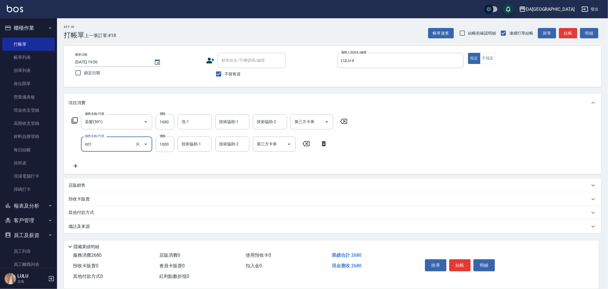
type input "自備護髮(1000上)(601)"
type input "1440"
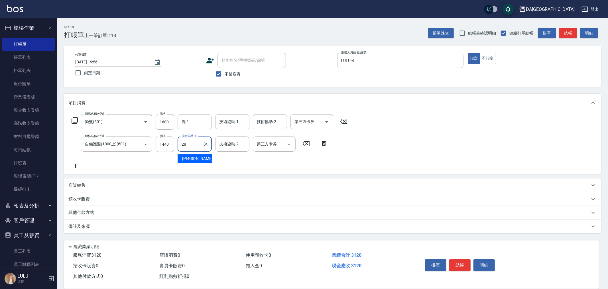
type input "[PERSON_NAME]-28"
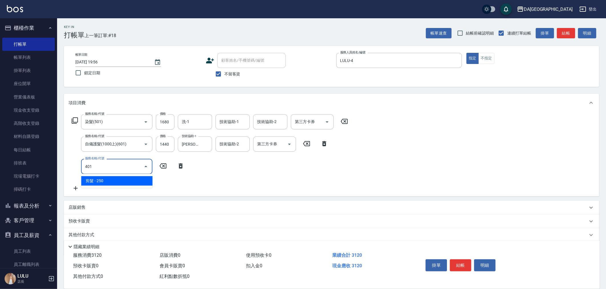
type input "剪髮(401)"
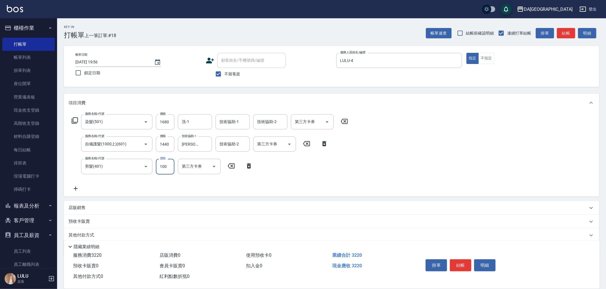
type input "100"
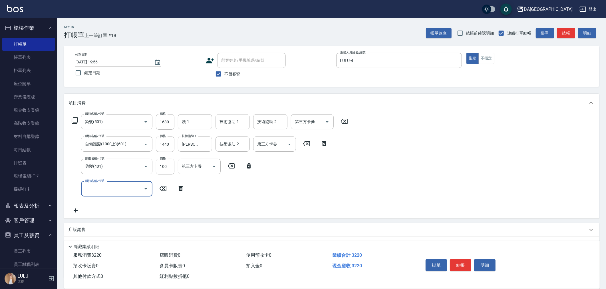
click at [238, 120] on input "技術協助-1" at bounding box center [232, 122] width 29 height 10
type input "[PERSON_NAME]-28"
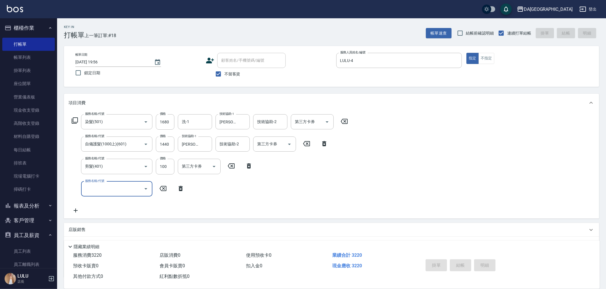
type input "[DATE] 19:57"
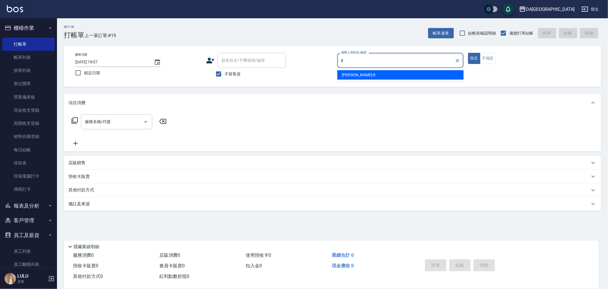
type input "[PERSON_NAME]-8"
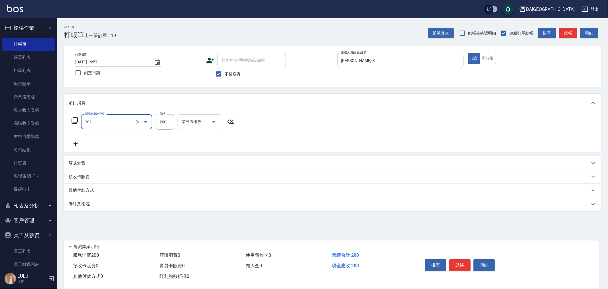
type input "洗髮(201)"
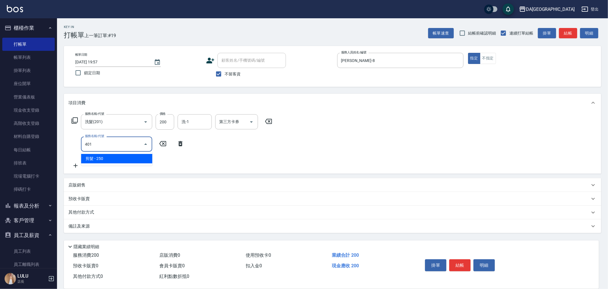
type input "剪髮(401)"
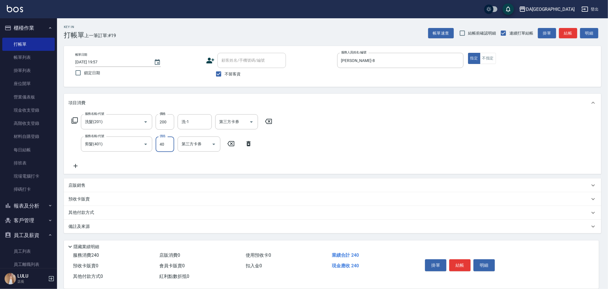
type input "400"
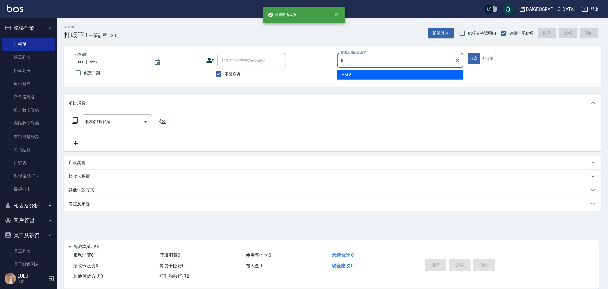
type input "Vivi-5"
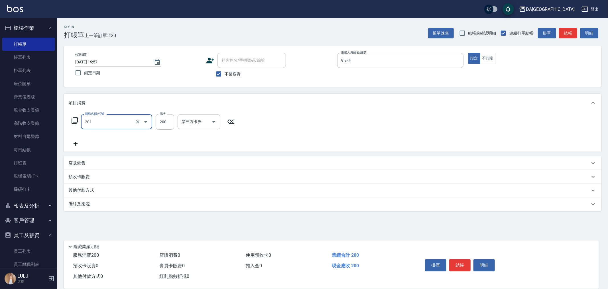
type input "洗髮(201)"
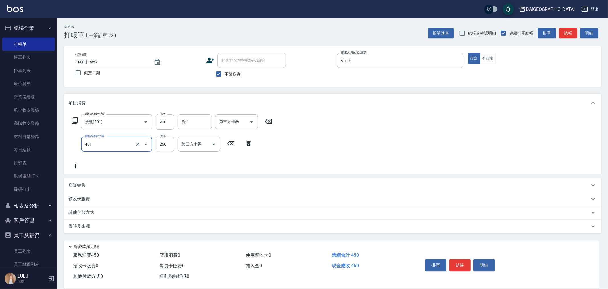
type input "剪髮(401)"
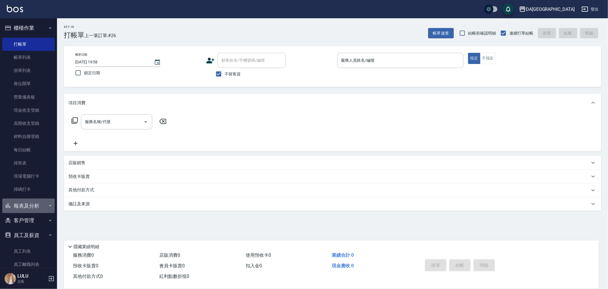
click at [29, 203] on button "報表及分析" at bounding box center [28, 205] width 52 height 15
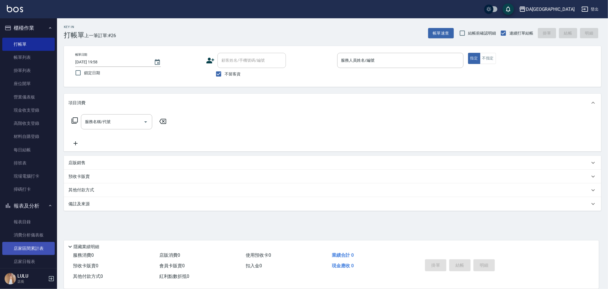
scroll to position [127, 0]
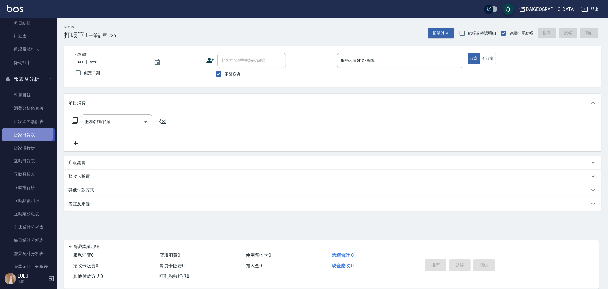
click at [26, 133] on link "店家日報表" at bounding box center [28, 134] width 52 height 13
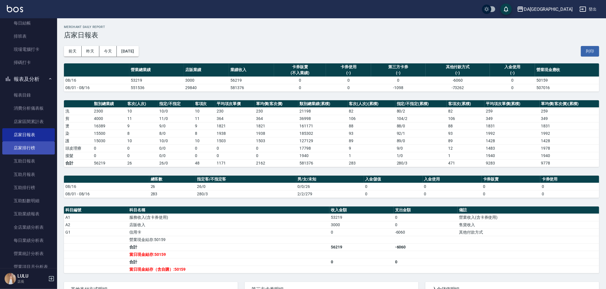
click at [27, 150] on link "店家排行榜" at bounding box center [28, 147] width 52 height 13
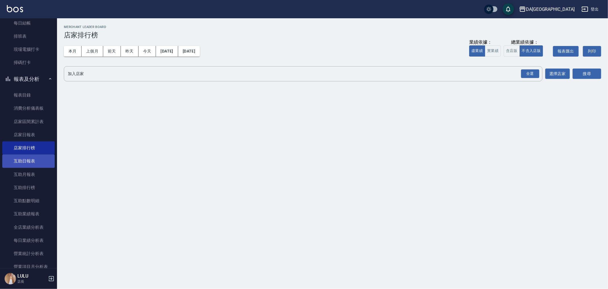
click at [42, 166] on link "互助日報表" at bounding box center [28, 160] width 52 height 13
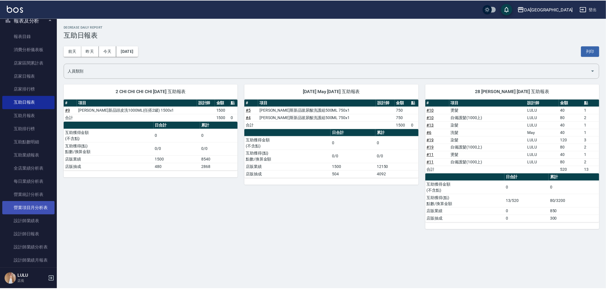
scroll to position [222, 0]
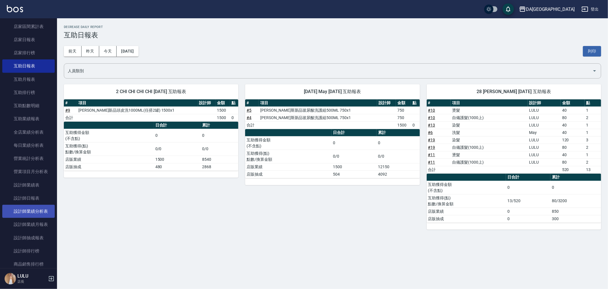
click at [32, 199] on link "設計師日報表" at bounding box center [28, 197] width 52 height 13
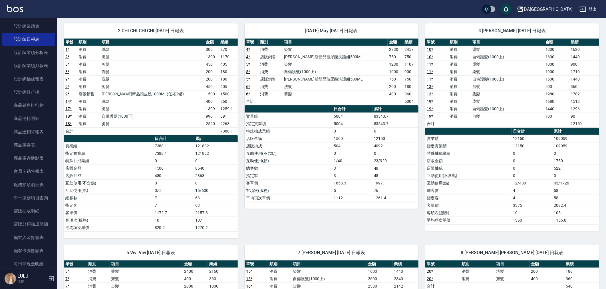
scroll to position [32, 0]
